Goal: Task Accomplishment & Management: Manage account settings

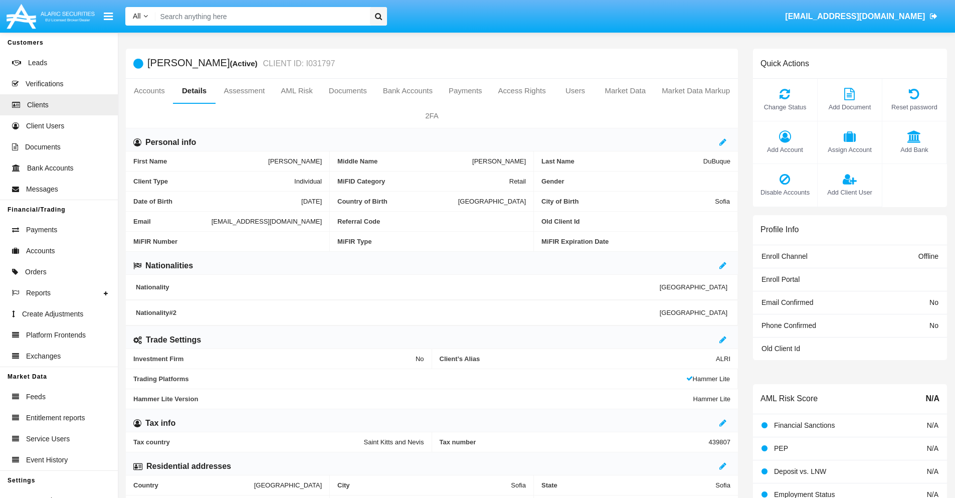
click at [625, 91] on link "Market Data" at bounding box center [625, 91] width 57 height 24
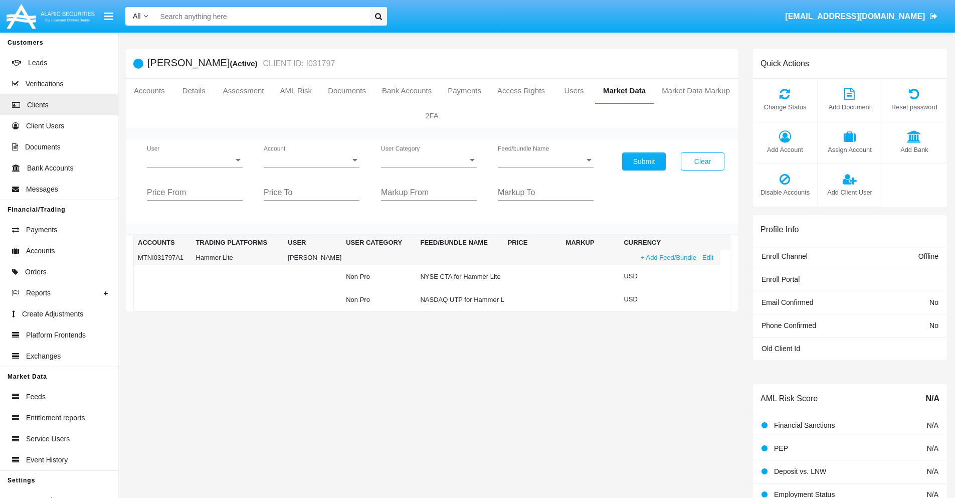
click at [667, 257] on link "+ Add Feed/Bundle" at bounding box center [669, 257] width 62 height 11
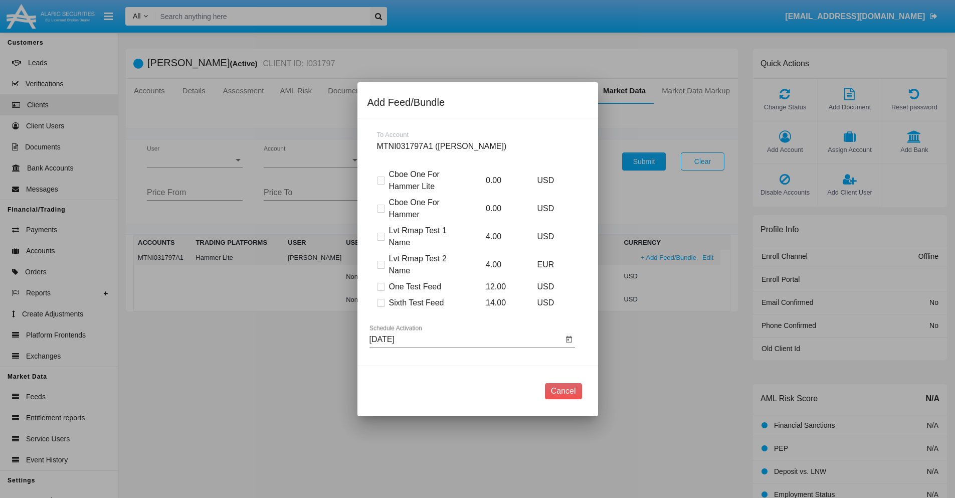
click at [381, 302] on span at bounding box center [381, 303] width 8 height 8
click at [381, 307] on input "Sixth Test Feed" at bounding box center [381, 307] width 1 height 1
checkbox input "true"
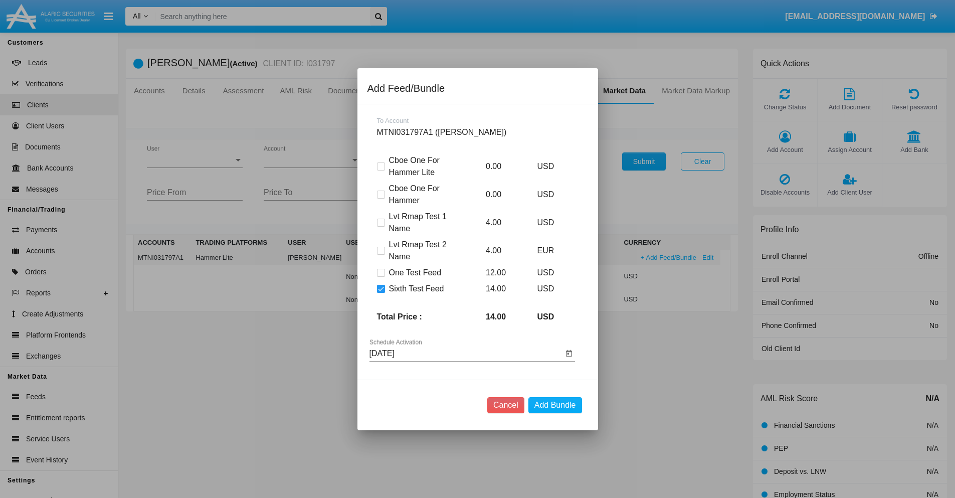
click at [466, 353] on input "[DATE]" at bounding box center [467, 353] width 194 height 9
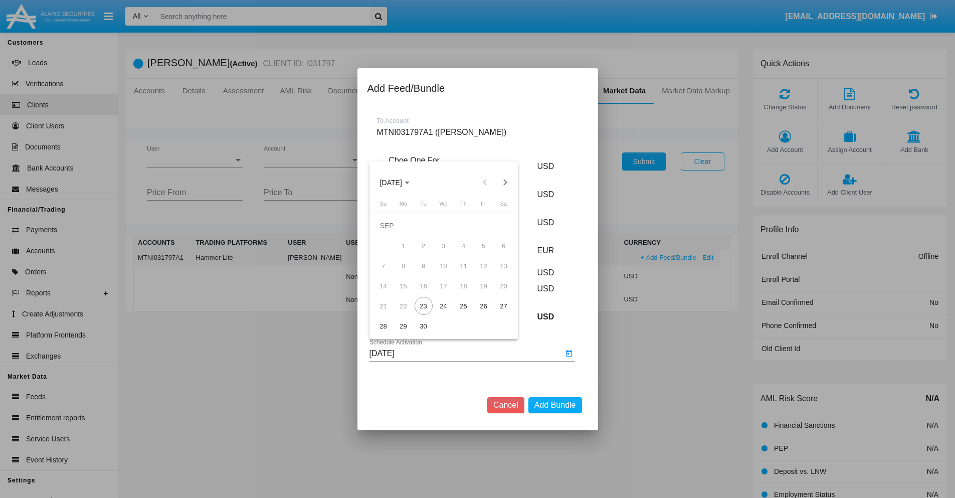
click at [399, 182] on span "[DATE]" at bounding box center [391, 183] width 22 height 8
click at [496, 273] on div "2027" at bounding box center [496, 274] width 32 height 18
click at [461, 273] on div "NOV" at bounding box center [461, 274] width 32 height 18
click at [463, 306] on div "25" at bounding box center [464, 306] width 18 height 18
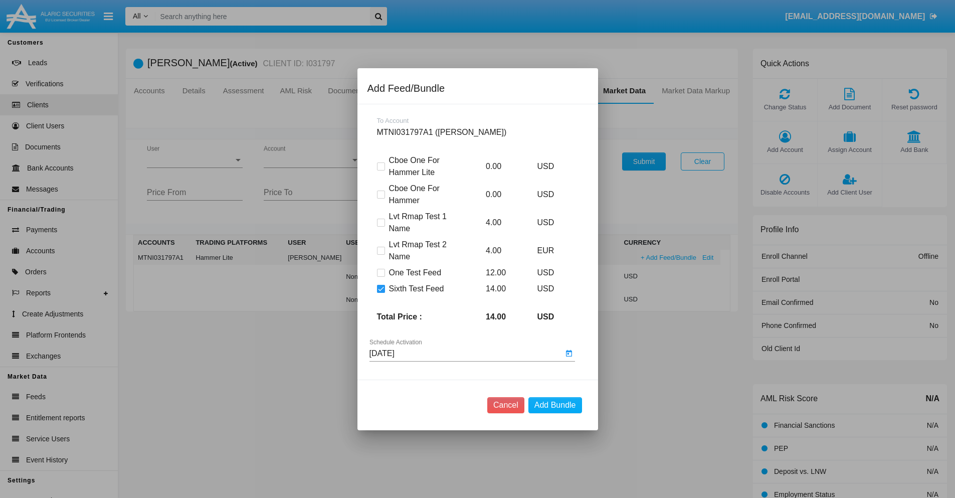
type input "[DATE]"
click at [555, 405] on button "Add Bundle" at bounding box center [555, 405] width 54 height 16
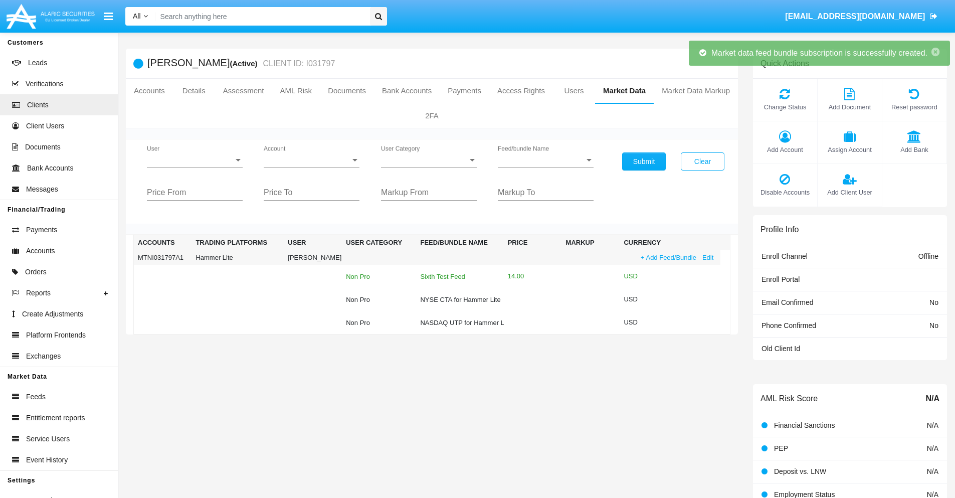
click at [459, 276] on div "Sixth Test Feed" at bounding box center [459, 276] width 79 height 7
